Goal: Use online tool/utility: Utilize a website feature to perform a specific function

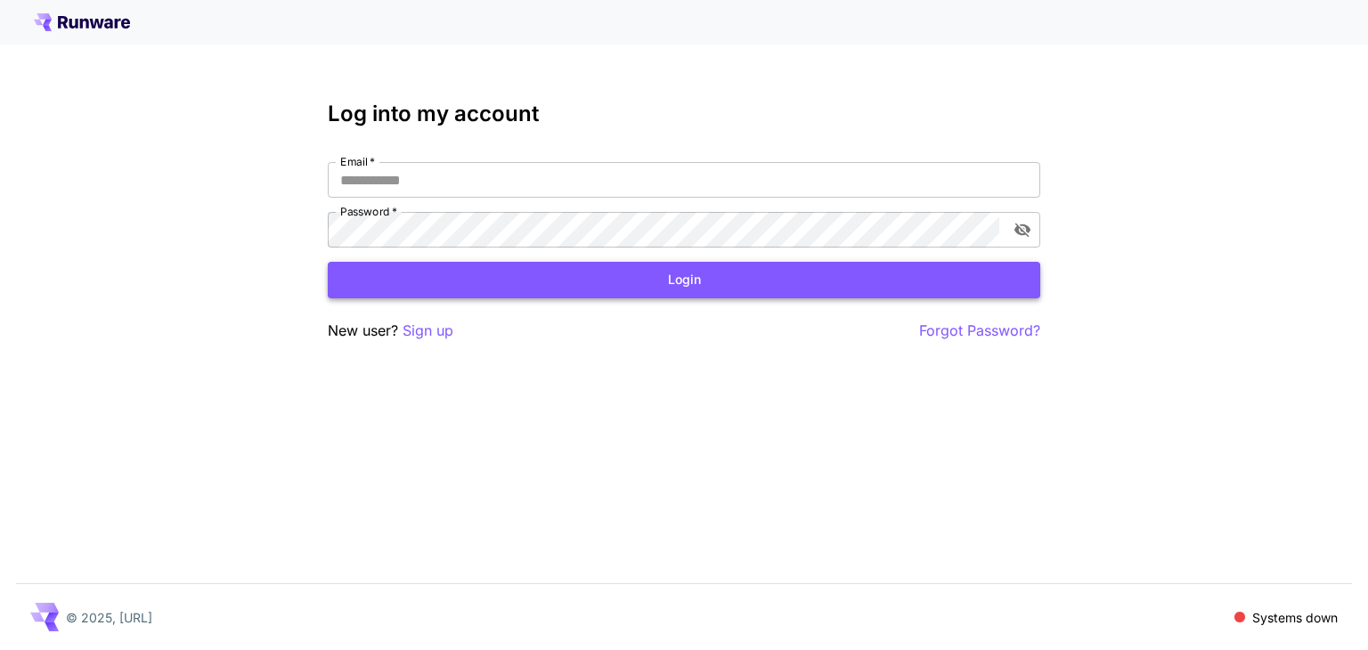
type input "**********"
click at [611, 286] on button "Login" at bounding box center [684, 280] width 712 height 37
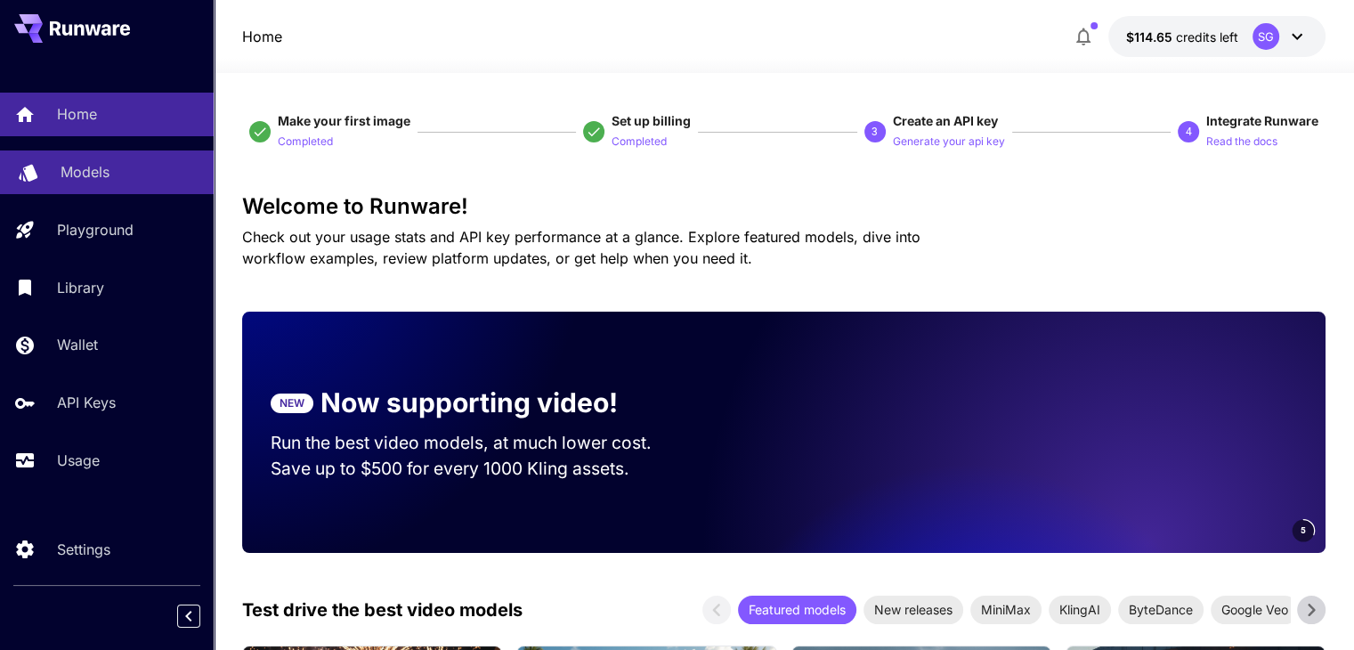
click at [93, 176] on p "Models" at bounding box center [85, 171] width 49 height 21
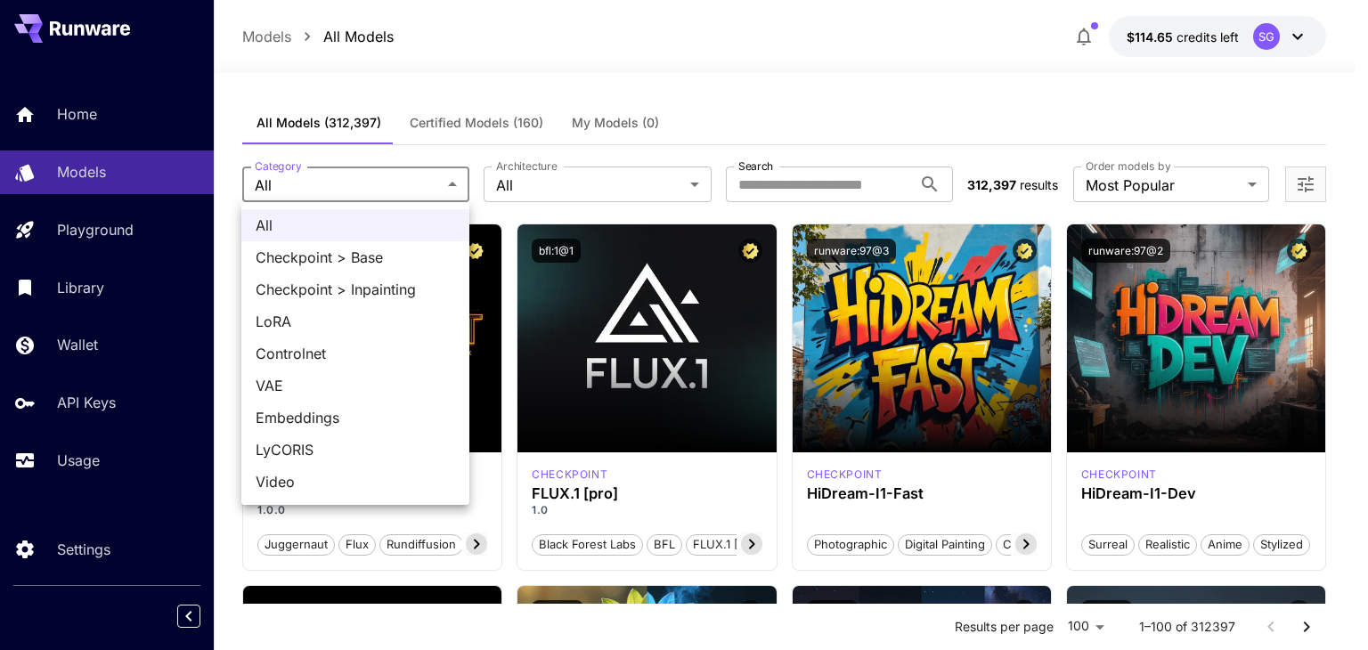
click at [349, 184] on div at bounding box center [684, 325] width 1368 height 650
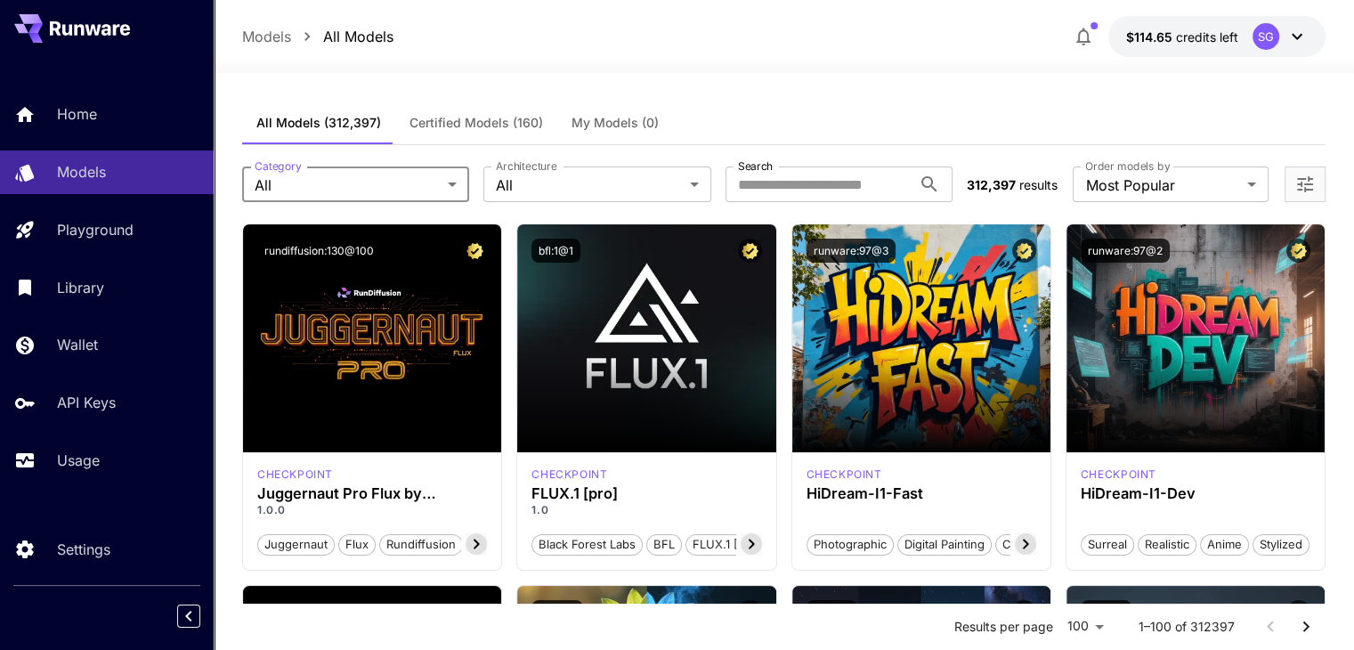
click at [456, 123] on span "Certified Models (160)" at bounding box center [477, 123] width 134 height 16
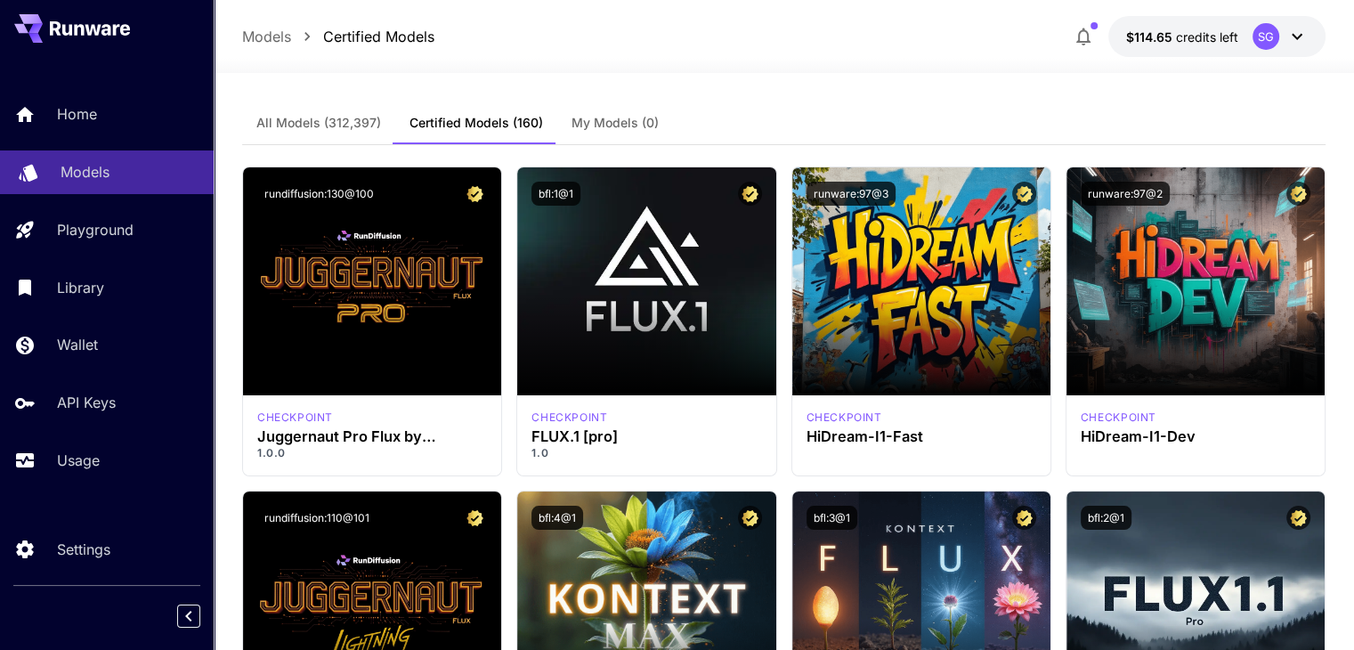
click at [79, 170] on p "Models" at bounding box center [85, 171] width 49 height 21
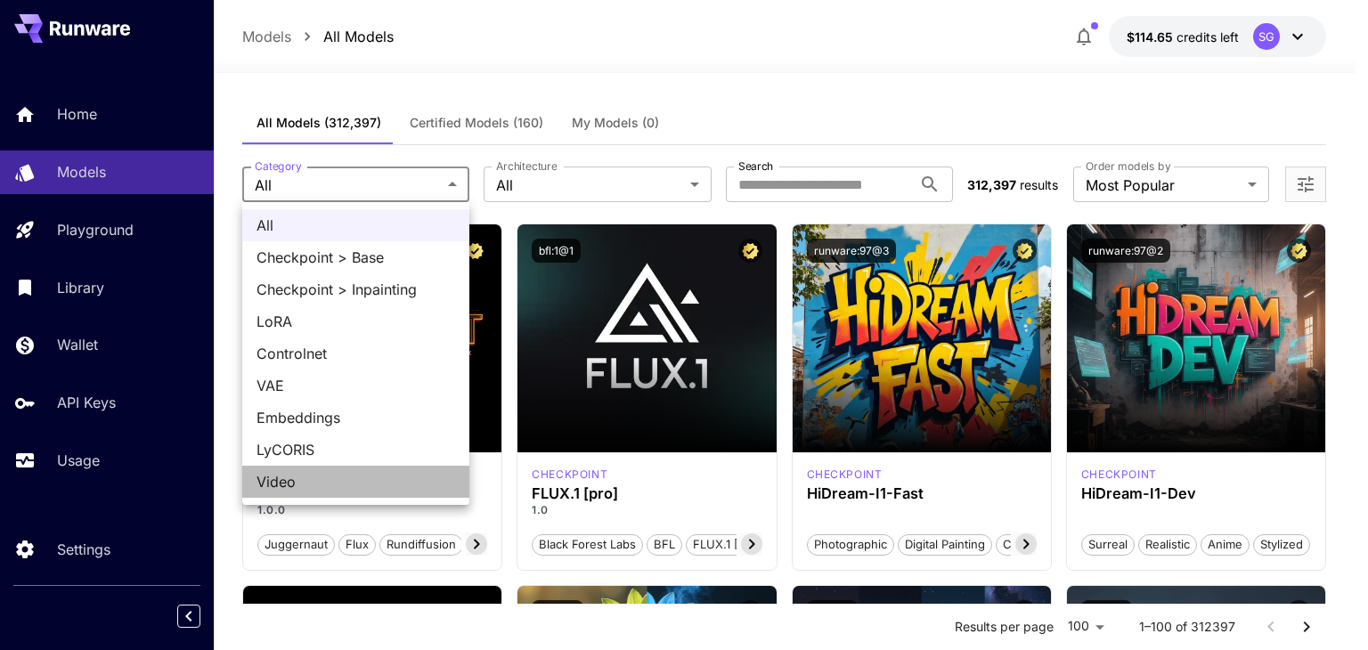
click at [299, 475] on span "Video" at bounding box center [355, 481] width 199 height 21
type input "*****"
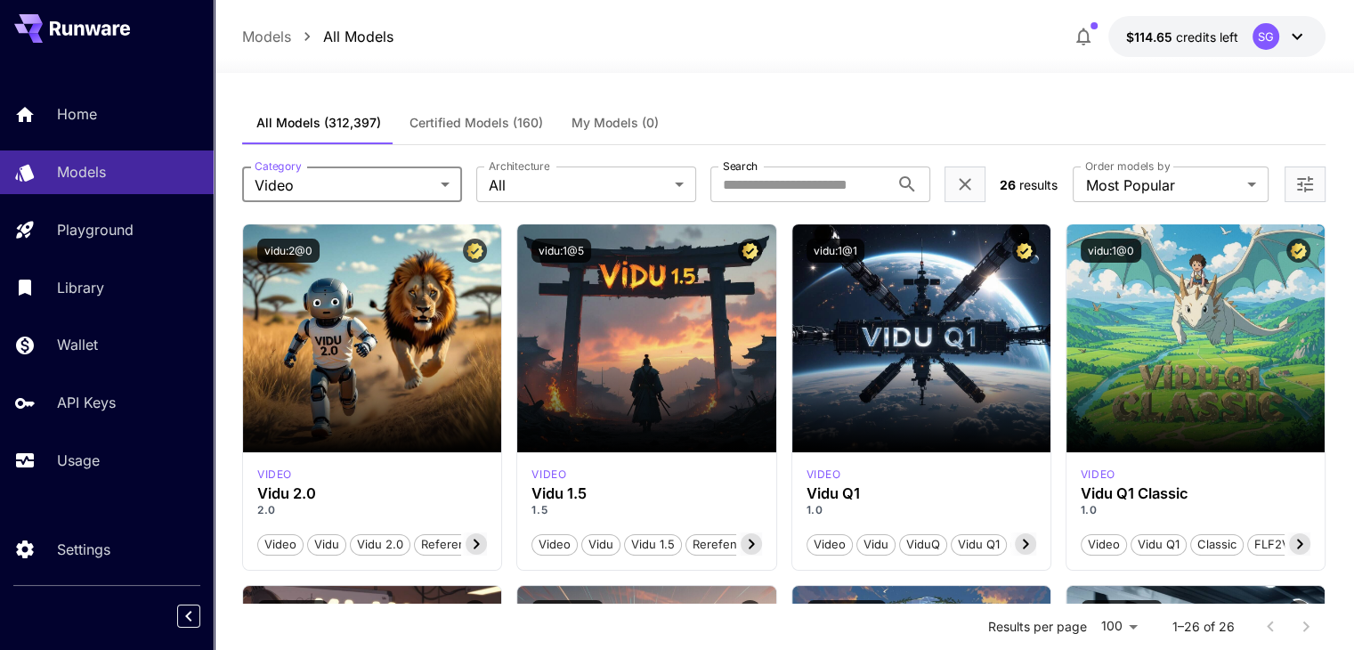
click at [1298, 179] on icon "Open more filters" at bounding box center [1305, 184] width 16 height 16
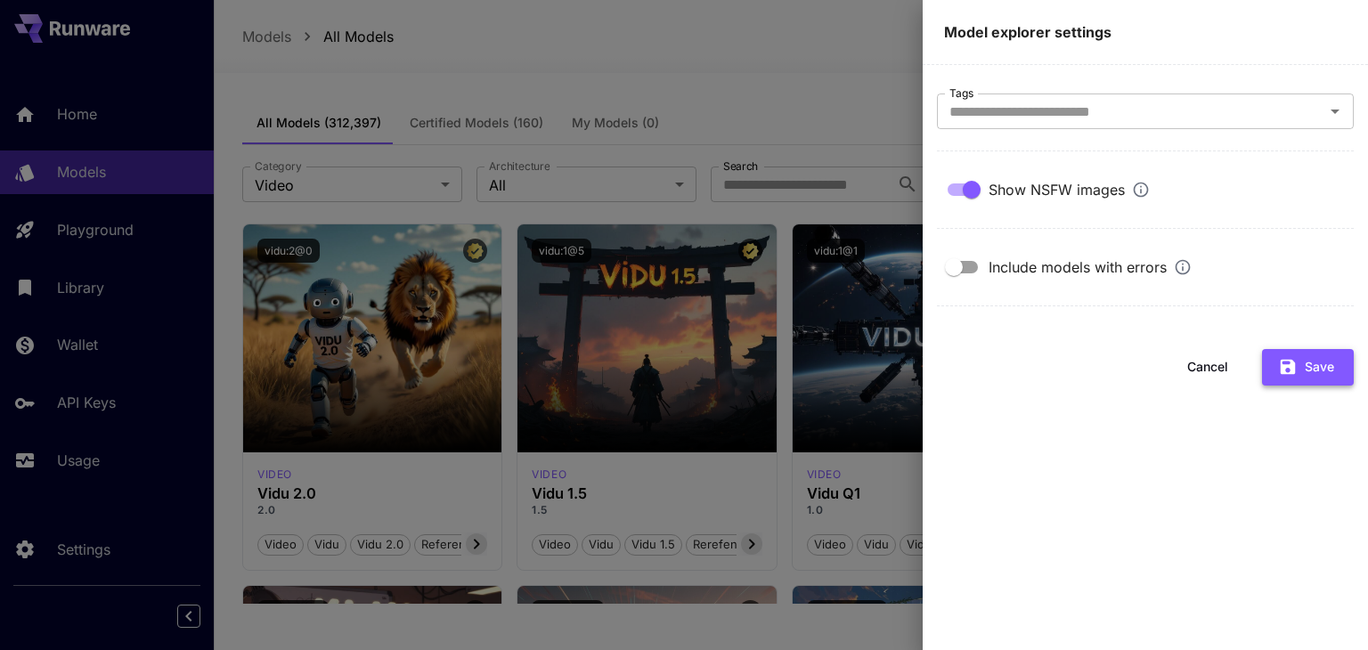
click at [1303, 361] on button "Save" at bounding box center [1308, 367] width 92 height 37
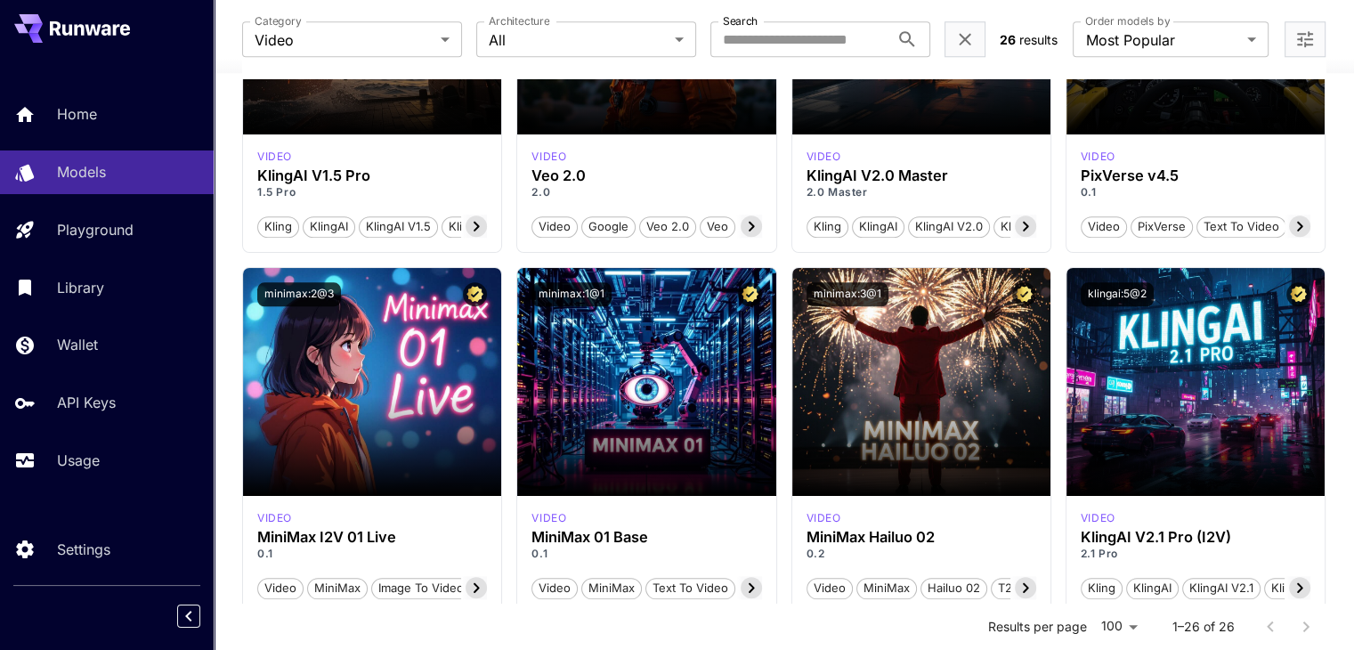
scroll to position [1318, 0]
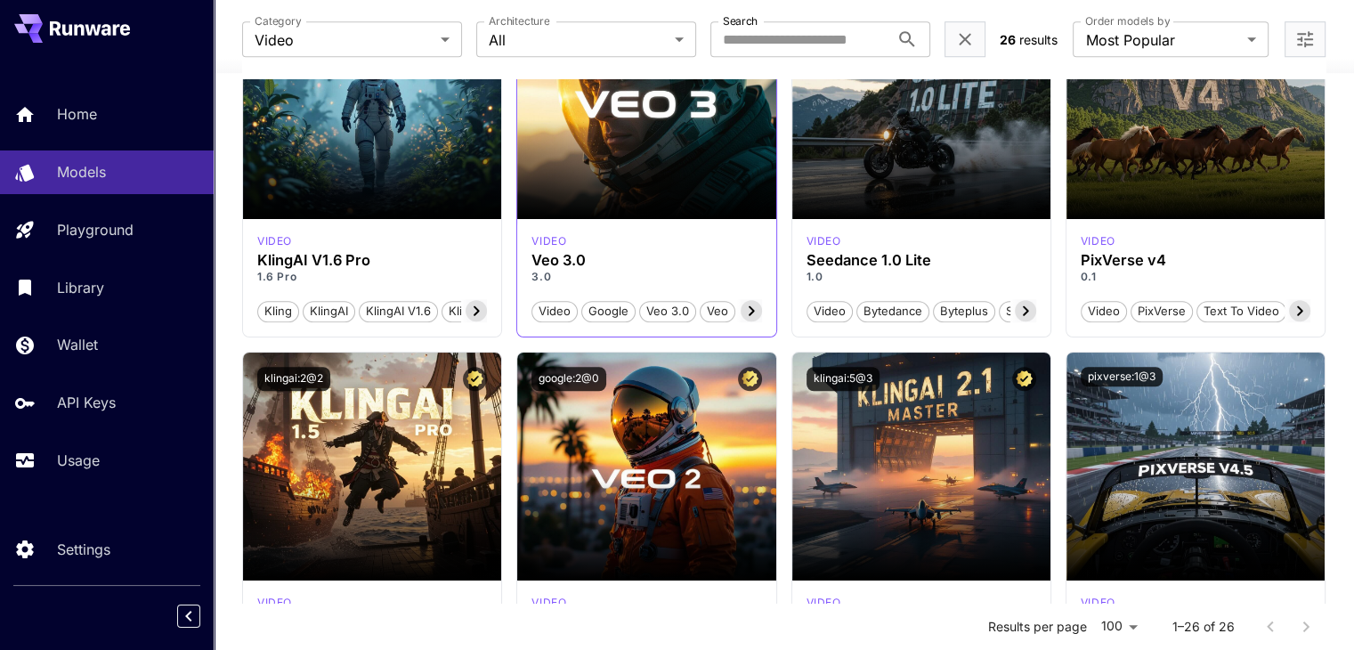
click at [754, 304] on icon at bounding box center [751, 310] width 21 height 21
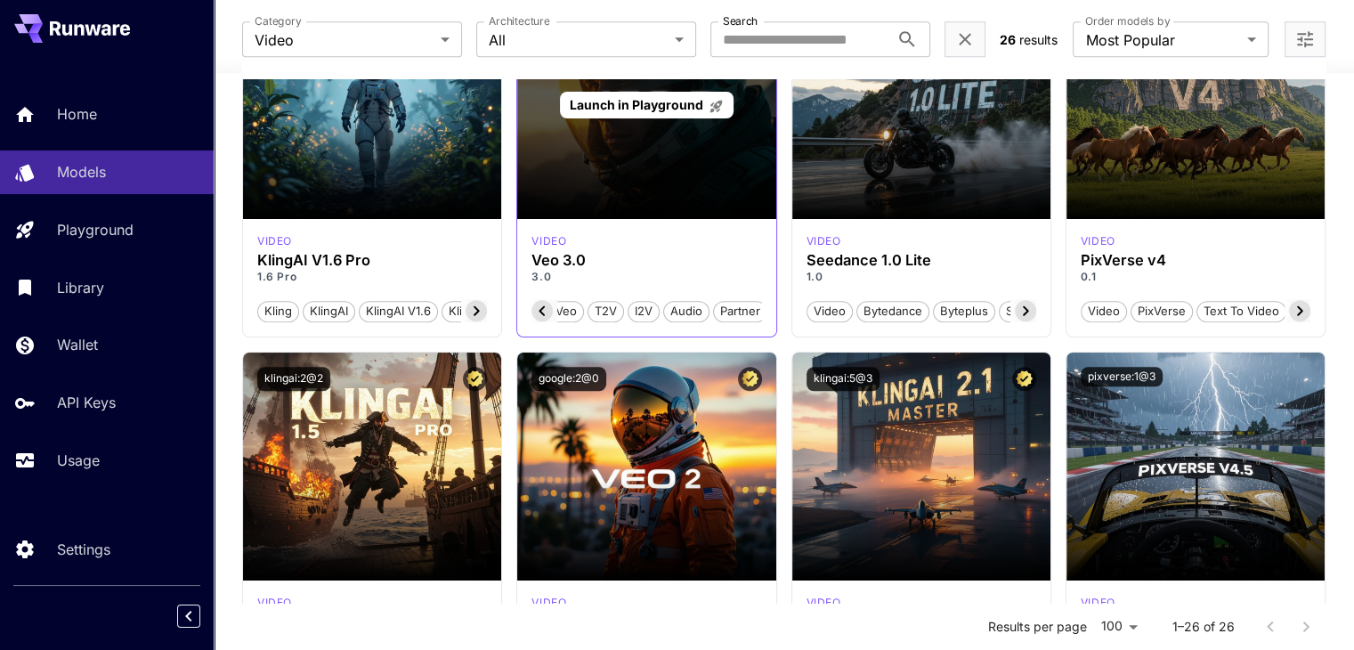
click at [673, 159] on div "Launch in Playground" at bounding box center [646, 105] width 258 height 228
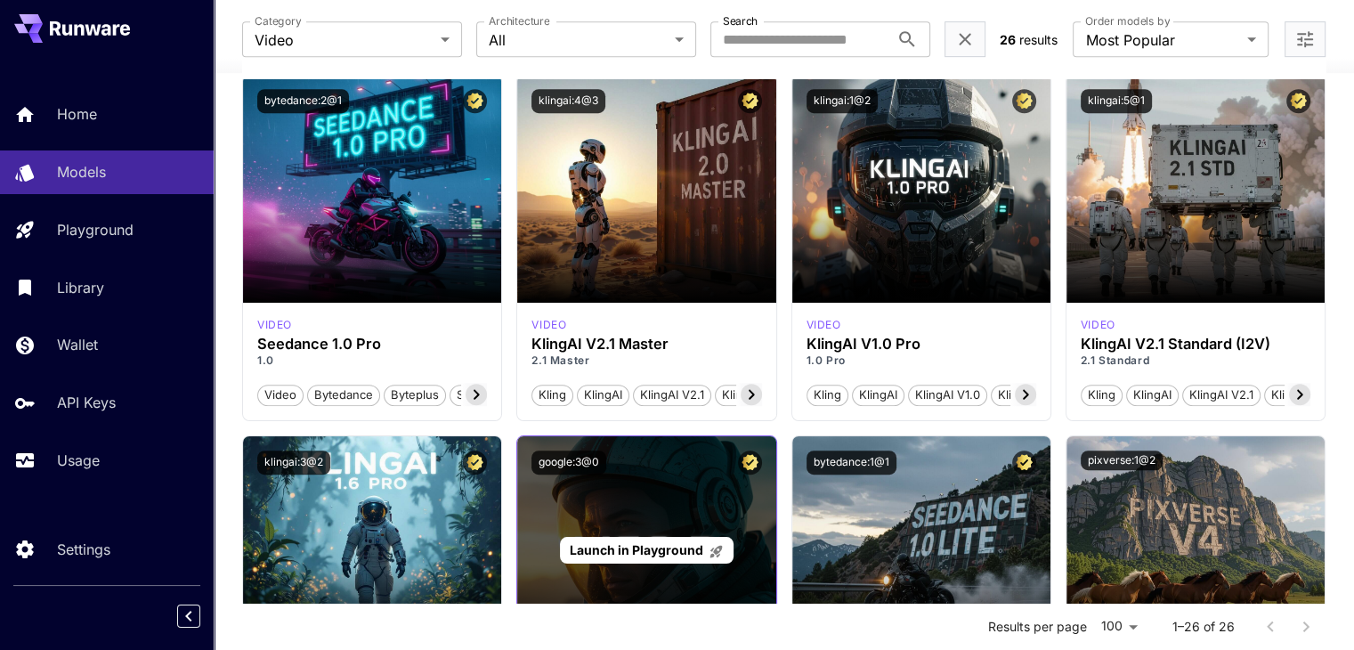
click at [659, 514] on div "Launch in Playground" at bounding box center [646, 550] width 258 height 228
click at [644, 553] on span "Launch in Playground" at bounding box center [637, 549] width 134 height 15
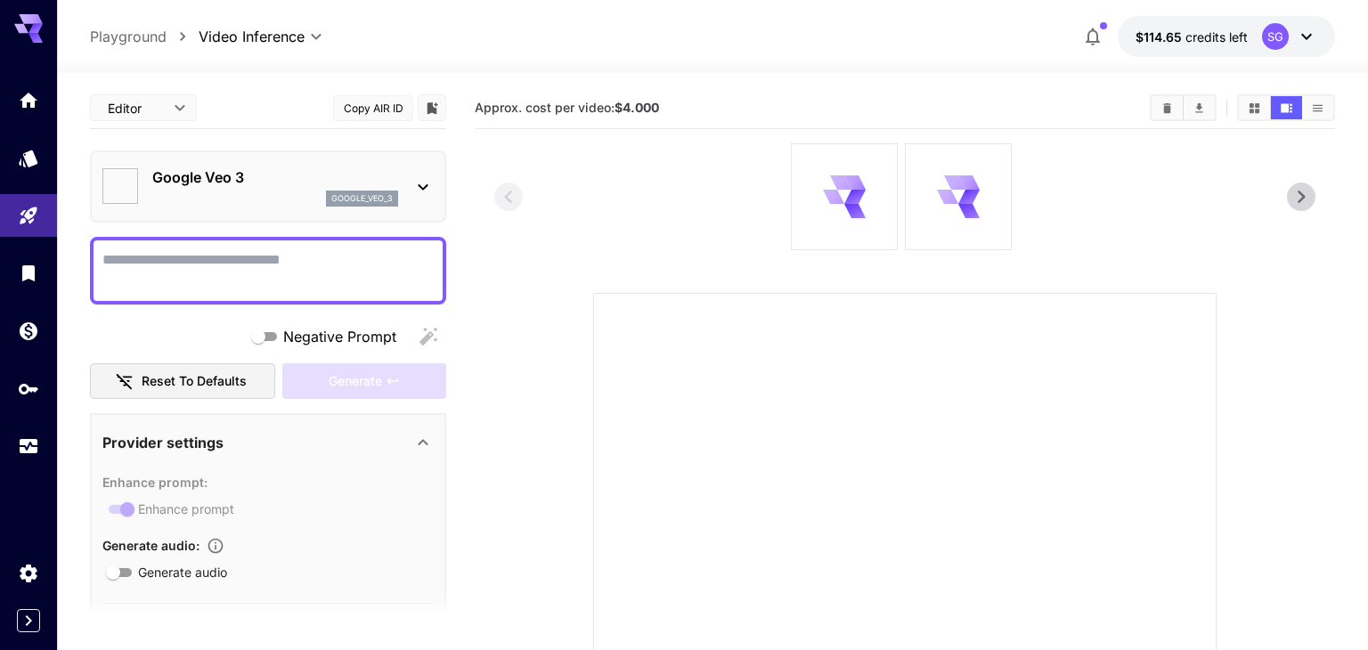
type input "*"
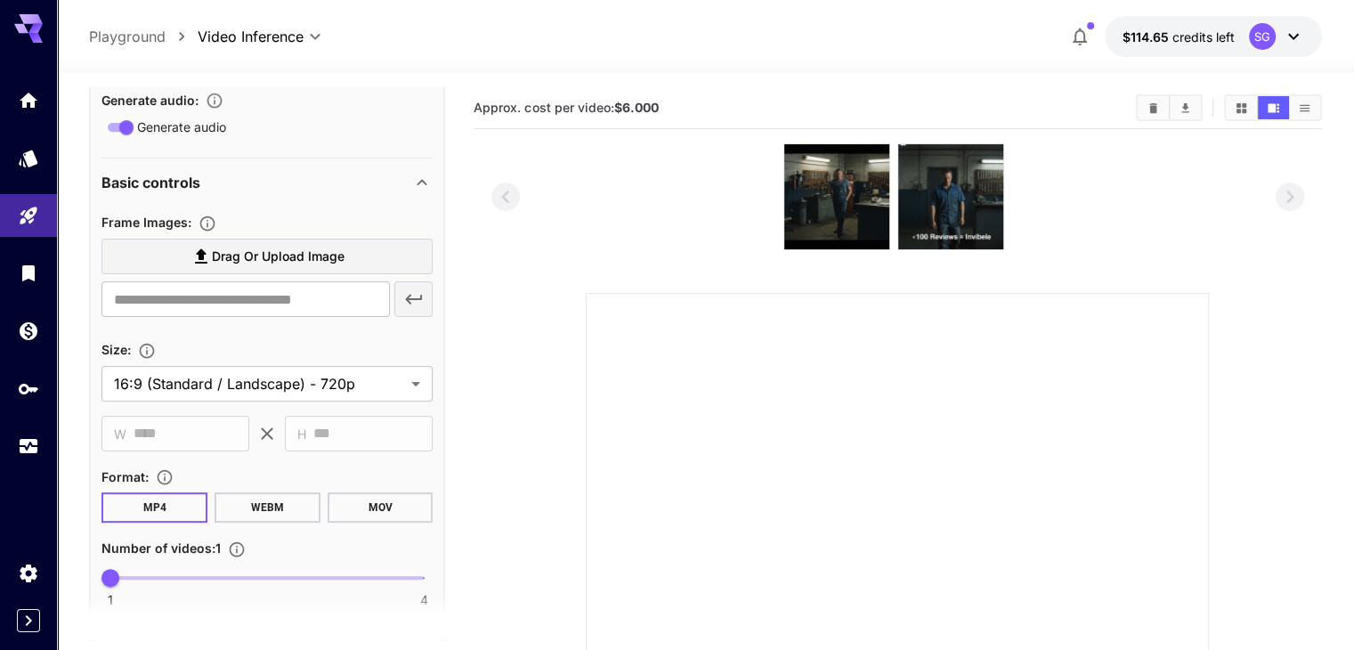
scroll to position [819, 0]
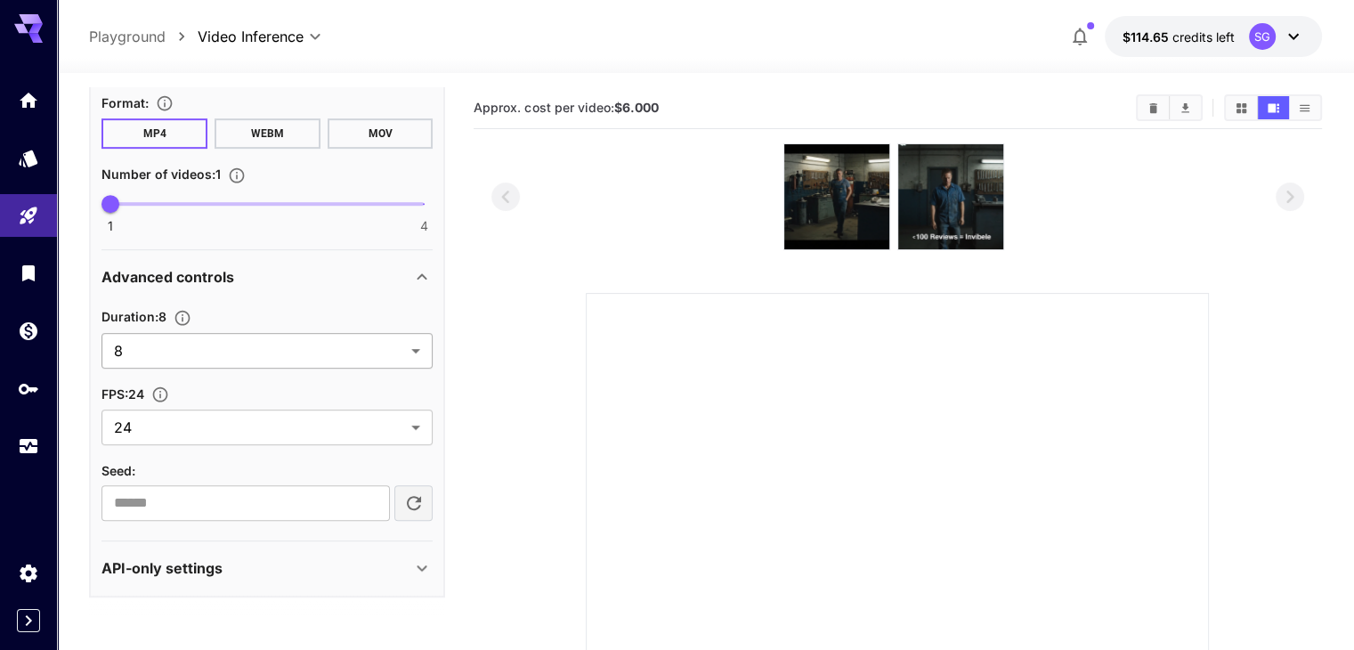
click at [426, 350] on body "**********" at bounding box center [677, 485] width 1354 height 970
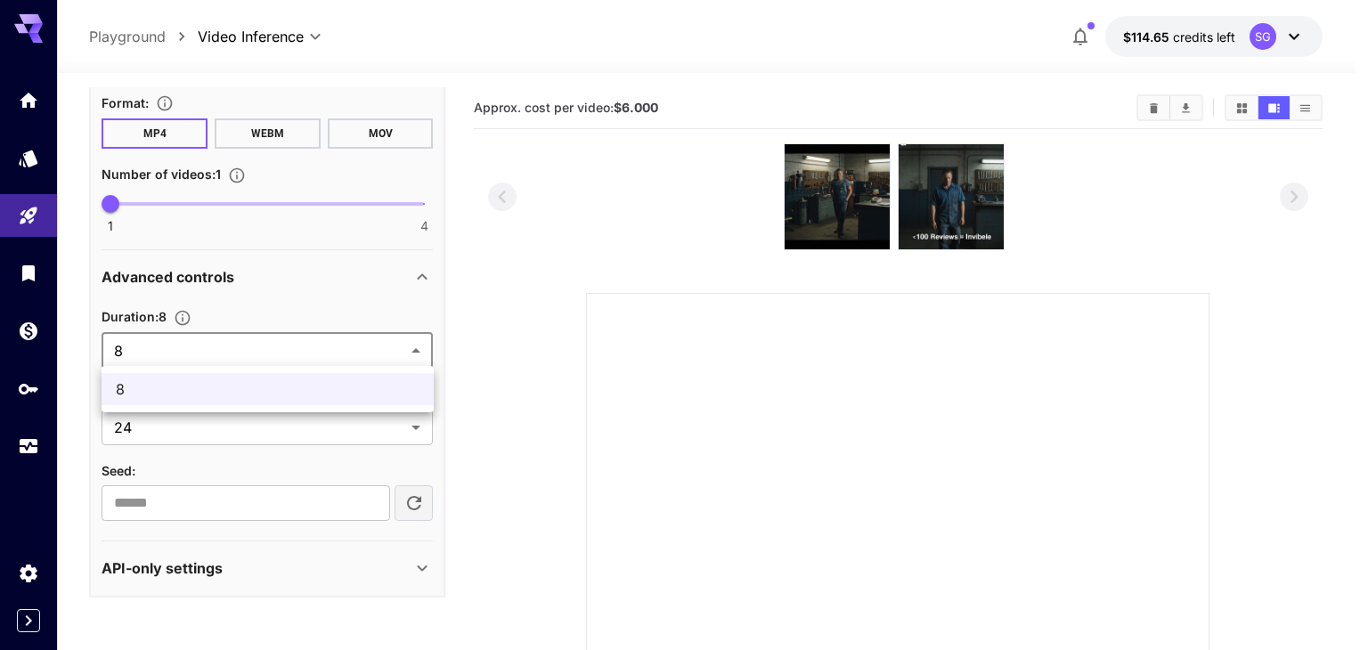
click at [424, 350] on div at bounding box center [684, 325] width 1368 height 650
